Goal: Task Accomplishment & Management: Use online tool/utility

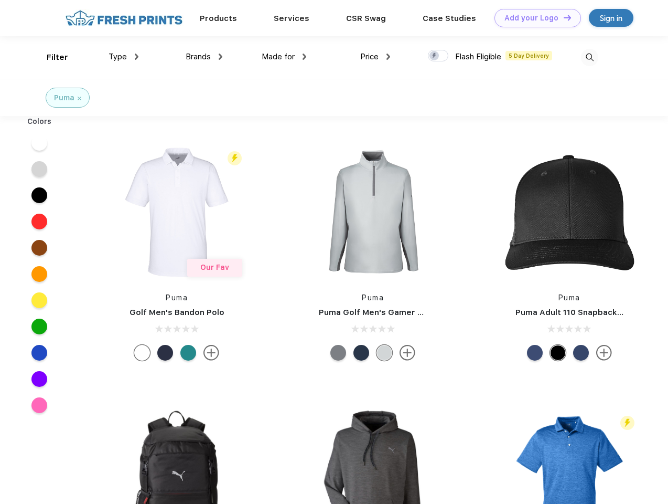
click at [534, 18] on link "Add your Logo Design Tool" at bounding box center [538, 18] width 87 height 18
click at [0, 0] on div "Design Tool" at bounding box center [0, 0] width 0 height 0
click at [563, 17] on link "Add your Logo Design Tool" at bounding box center [538, 18] width 87 height 18
click at [50, 57] on div "Filter" at bounding box center [58, 57] width 22 height 12
click at [124, 57] on span "Type" at bounding box center [118, 56] width 18 height 9
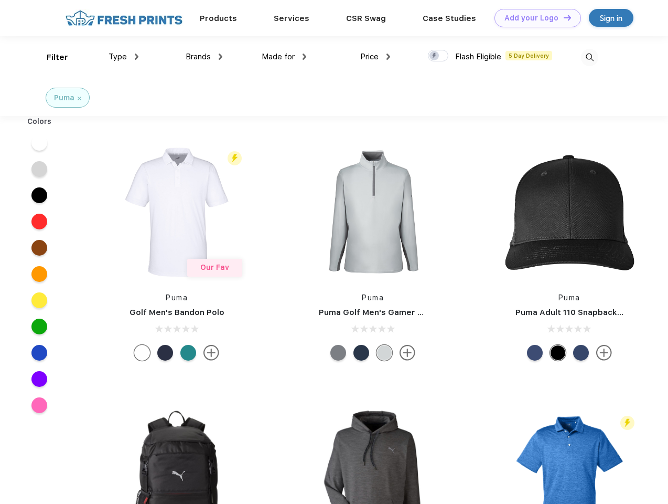
click at [204, 57] on span "Brands" at bounding box center [198, 56] width 25 height 9
click at [284, 57] on span "Made for" at bounding box center [278, 56] width 33 height 9
click at [376, 57] on span "Price" at bounding box center [369, 56] width 18 height 9
click at [439, 56] on div at bounding box center [438, 56] width 20 height 12
click at [435, 56] on input "checkbox" at bounding box center [431, 52] width 7 height 7
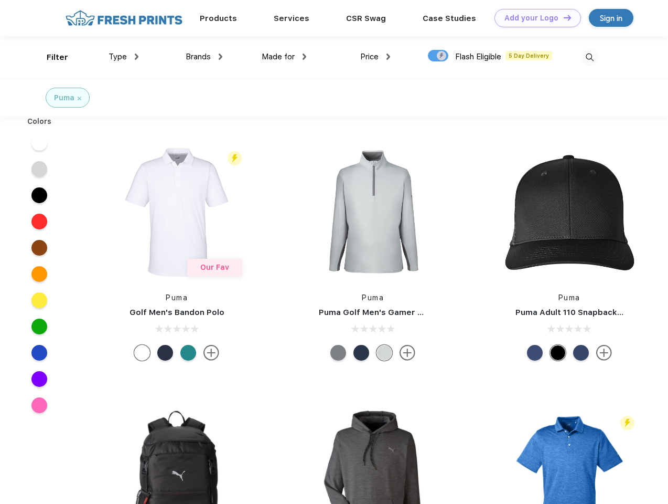
click at [590, 57] on img at bounding box center [589, 57] width 17 height 17
